Goal: Task Accomplishment & Management: Manage account settings

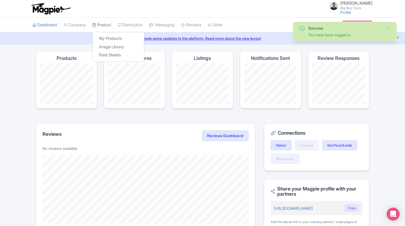
click at [105, 26] on link "Product" at bounding box center [101, 25] width 19 height 15
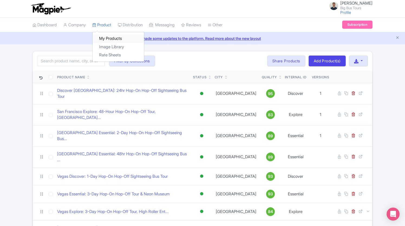
click at [112, 41] on link "My Products" at bounding box center [118, 38] width 51 height 8
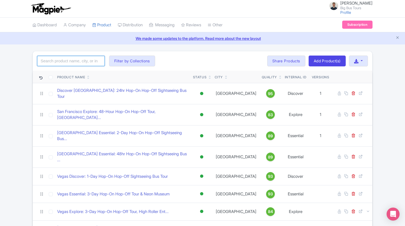
click at [76, 58] on input "search" at bounding box center [71, 61] width 68 height 10
drag, startPoint x: 0, startPoint y: 0, endPoint x: 82, endPoint y: 61, distance: 102.1
click at [79, 60] on input "search" at bounding box center [71, 61] width 68 height 10
type input "a"
click button "Search" at bounding box center [0, 0] width 0 height 0
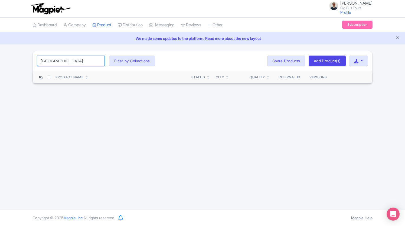
type input "madrid"
click button "Search" at bounding box center [0, 0] width 0 height 0
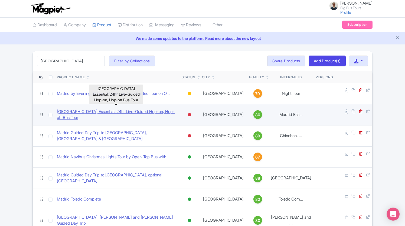
click at [114, 110] on link "[GEOGRAPHIC_DATA] Essential: 24hr Live-Guided Hop-on, Hop-off Bus Tour" at bounding box center [117, 115] width 120 height 12
